Goal: Task Accomplishment & Management: Manage account settings

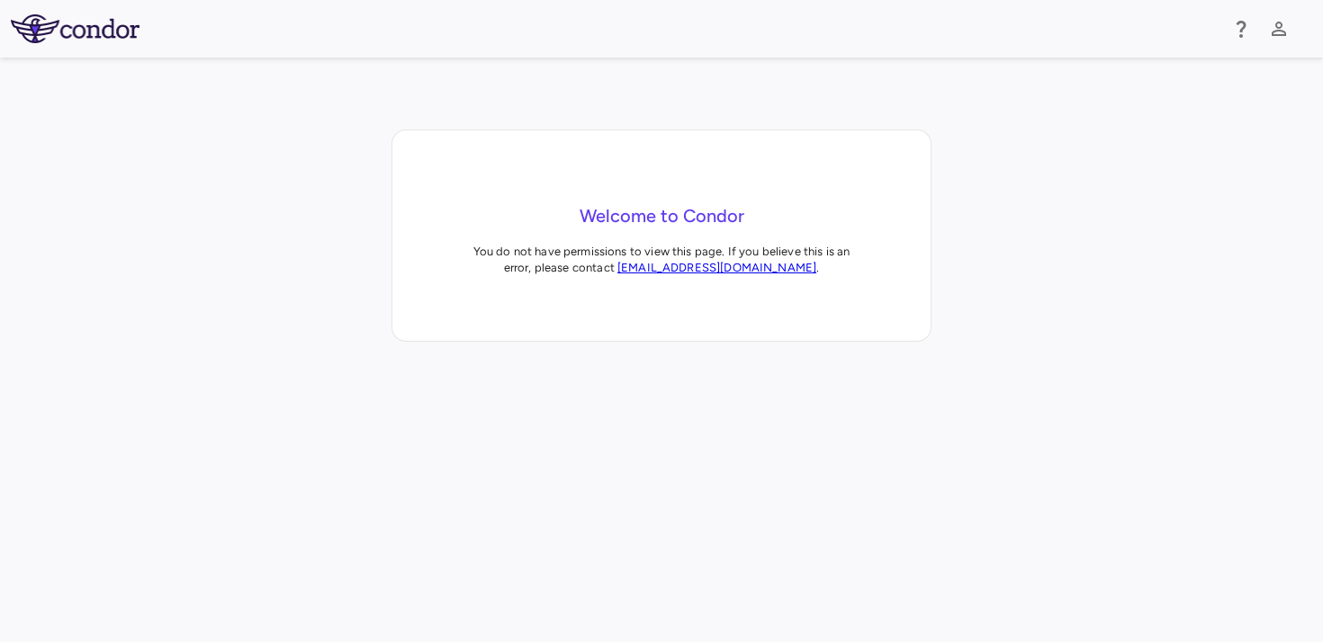
click at [107, 34] on img at bounding box center [75, 28] width 129 height 29
click at [1281, 31] on icon "button" at bounding box center [1278, 29] width 14 height 14
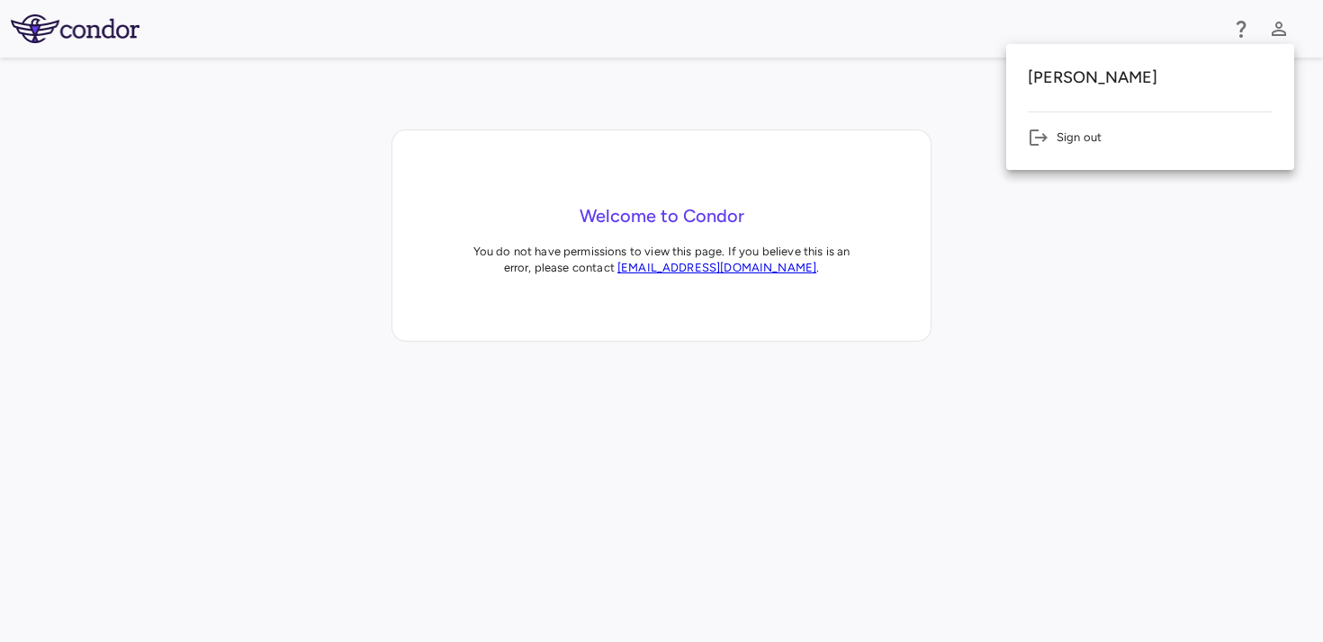
click at [1104, 149] on div "Nimrod Fox Sign out" at bounding box center [1150, 107] width 288 height 126
click at [1082, 143] on li "Sign out" at bounding box center [1149, 138] width 245 height 22
